Goal: Task Accomplishment & Management: Manage account settings

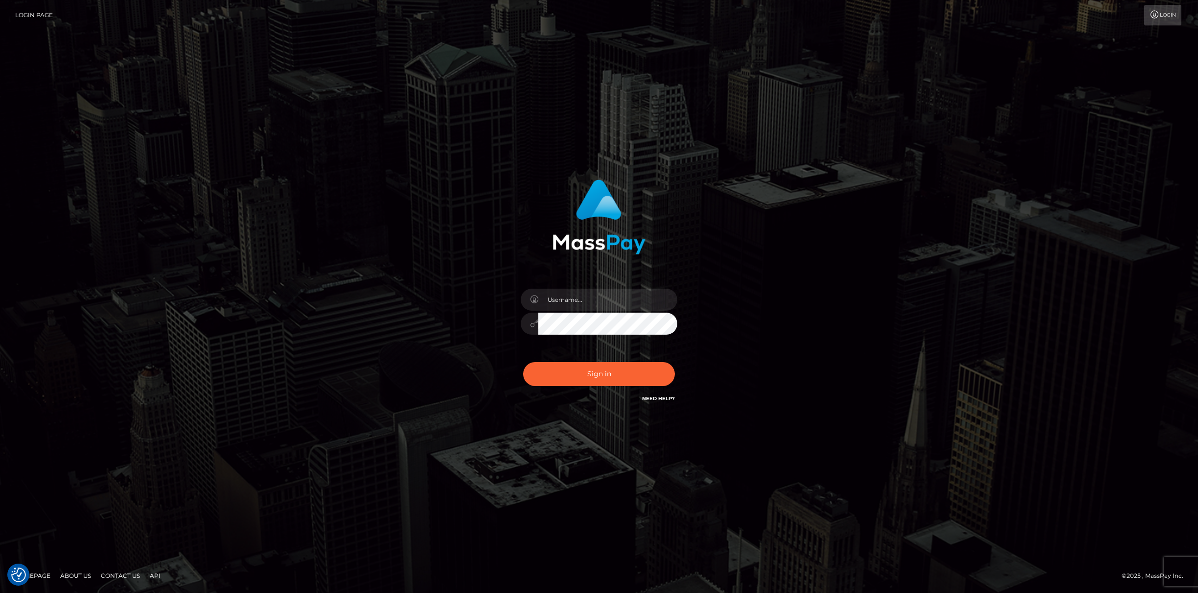
checkbox input "true"
click at [557, 298] on input "text" at bounding box center [607, 300] width 139 height 22
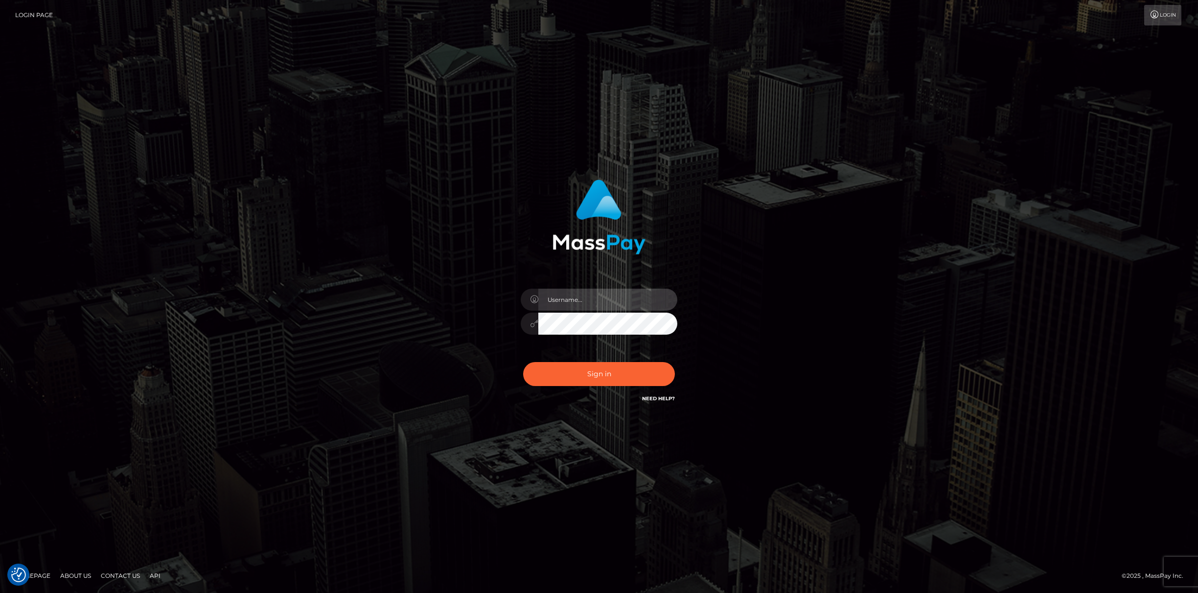
paste input "larszander"
type input "larszander"
click at [591, 377] on button "Sign in" at bounding box center [599, 374] width 152 height 24
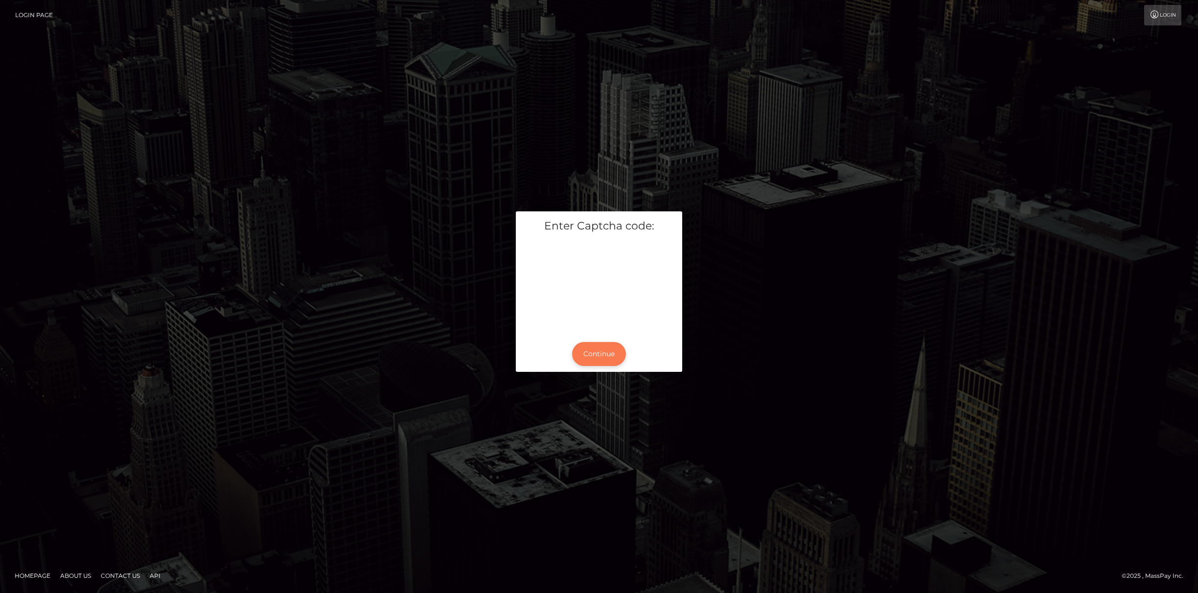
click at [613, 352] on button "Continue" at bounding box center [599, 354] width 54 height 24
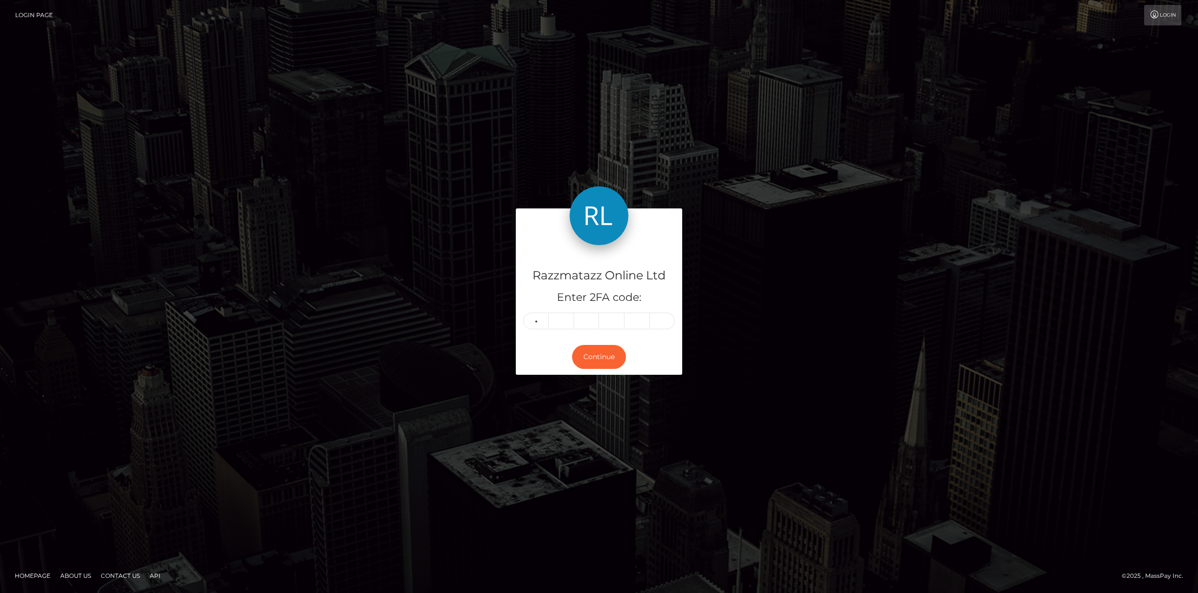
type input "7"
type input "1"
type input "5"
type input "9"
type input "0"
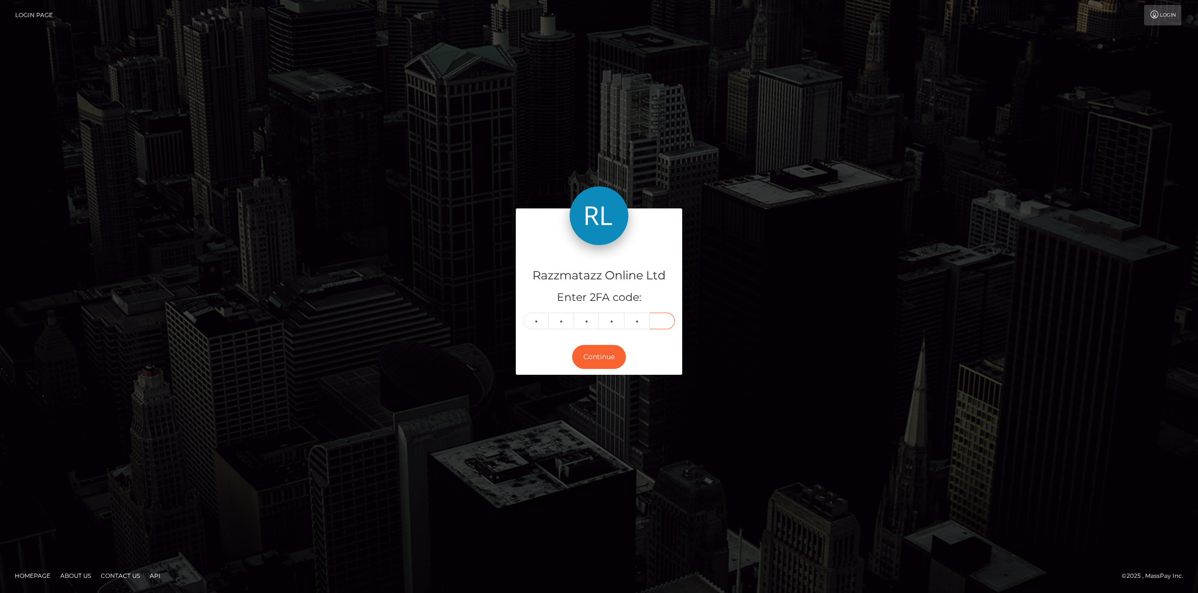
type input "3"
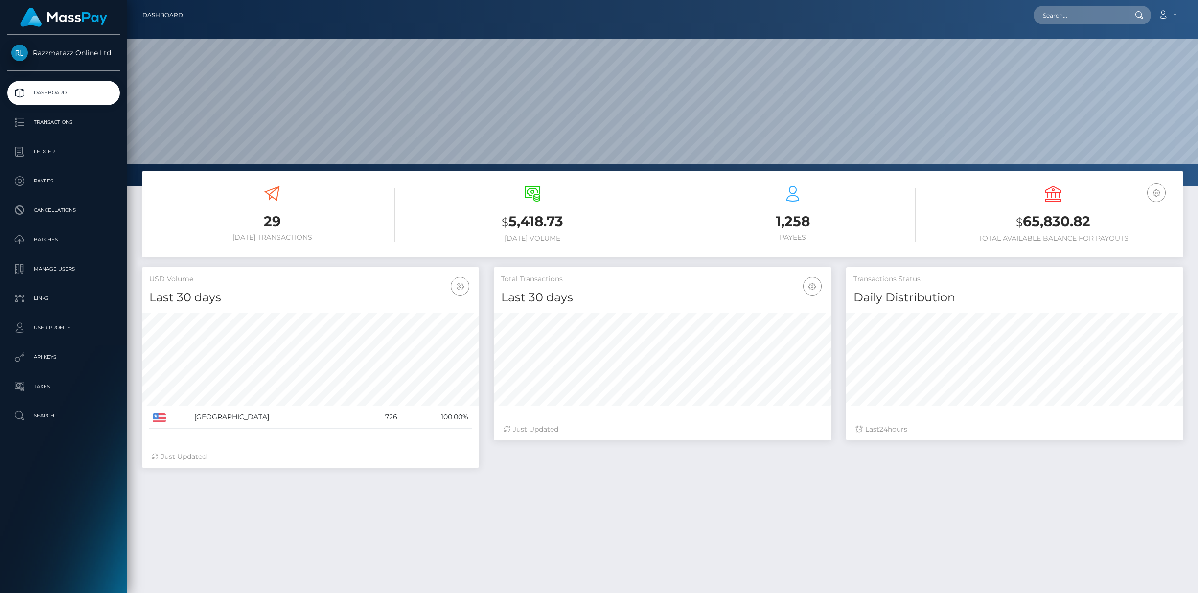
scroll to position [173, 337]
click at [1174, 11] on link "Account" at bounding box center [1166, 15] width 29 height 21
click at [1123, 64] on link "Logout" at bounding box center [1143, 63] width 78 height 18
